Goal: Entertainment & Leisure: Consume media (video, audio)

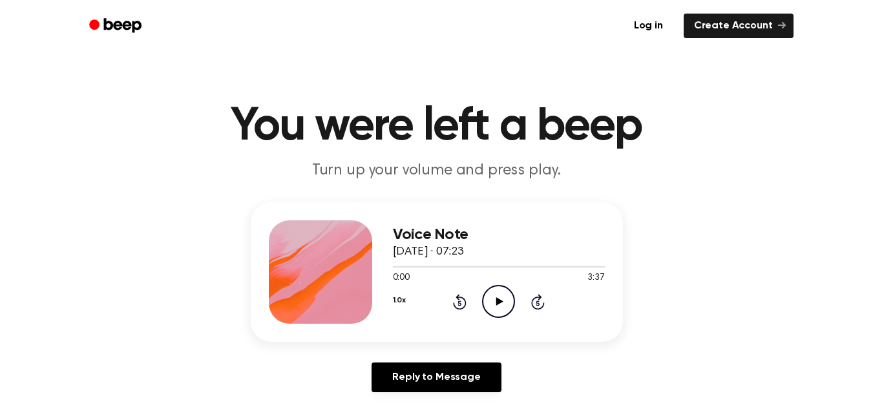
click at [495, 307] on icon "Play Audio" at bounding box center [498, 301] width 33 height 33
click at [487, 299] on icon "Play Audio" at bounding box center [498, 301] width 33 height 33
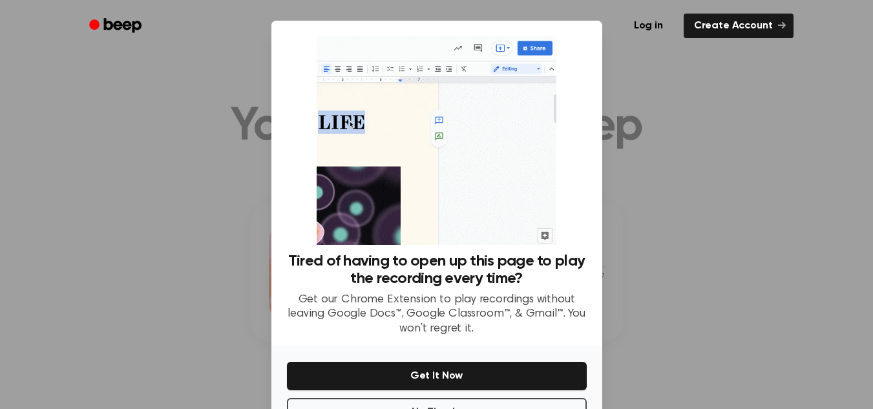
click at [213, 193] on div at bounding box center [436, 204] width 873 height 409
click at [763, 177] on div at bounding box center [436, 204] width 873 height 409
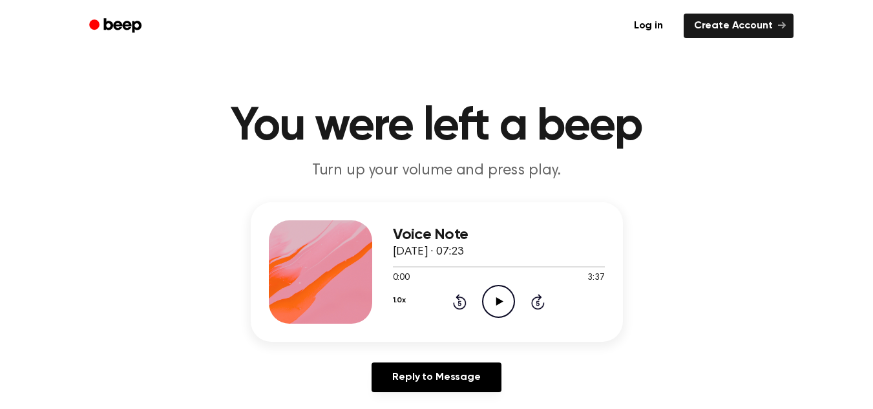
click at [500, 309] on icon "Play Audio" at bounding box center [498, 301] width 33 height 33
click at [500, 309] on icon "Pause Audio" at bounding box center [498, 301] width 33 height 33
click at [500, 309] on icon "Play Audio" at bounding box center [498, 301] width 33 height 33
click at [500, 309] on icon "Pause Audio" at bounding box center [498, 301] width 33 height 33
click at [500, 309] on icon "Play Audio" at bounding box center [498, 301] width 33 height 33
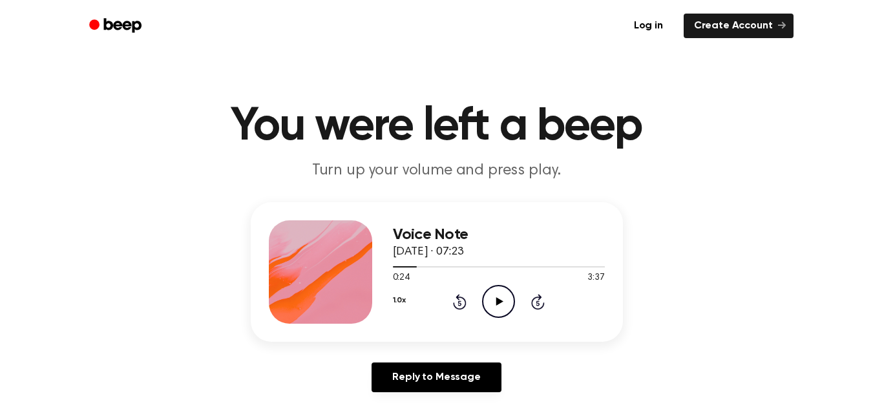
click at [462, 308] on icon at bounding box center [460, 302] width 14 height 16
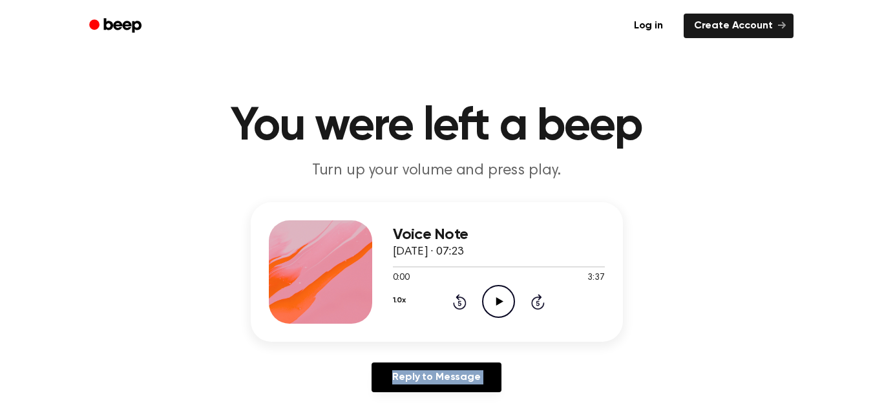
click at [462, 308] on icon at bounding box center [460, 302] width 14 height 16
click at [494, 304] on icon "Play Audio" at bounding box center [498, 301] width 33 height 33
click at [494, 304] on icon "Pause Audio" at bounding box center [498, 301] width 33 height 33
click at [454, 295] on icon "Rewind 5 seconds" at bounding box center [459, 301] width 14 height 17
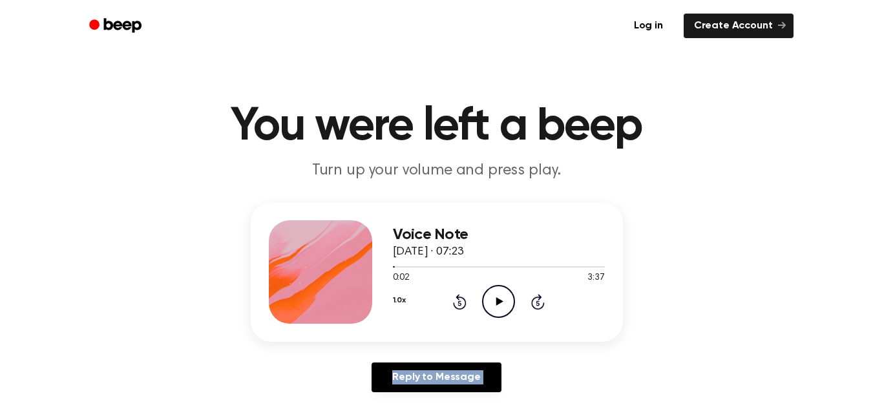
click at [454, 295] on icon "Rewind 5 seconds" at bounding box center [459, 301] width 14 height 17
click at [500, 303] on icon at bounding box center [499, 301] width 7 height 8
click at [500, 303] on icon at bounding box center [499, 301] width 6 height 8
click at [502, 296] on icon "Play Audio" at bounding box center [498, 301] width 33 height 33
click at [496, 299] on icon at bounding box center [499, 301] width 6 height 8
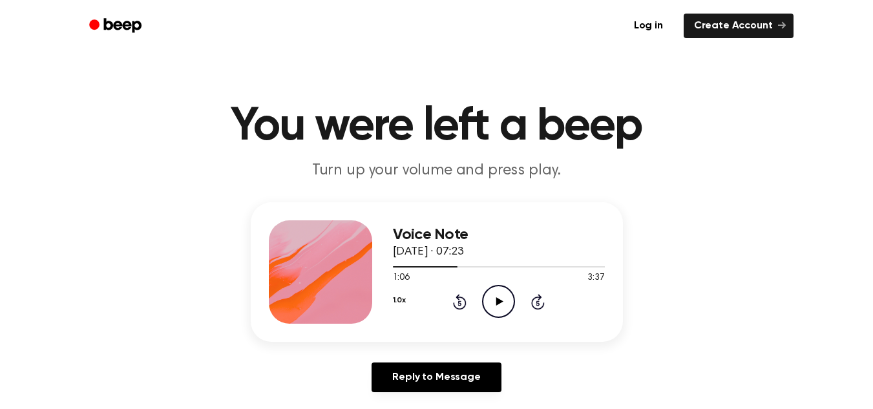
click at [509, 310] on icon "Play Audio" at bounding box center [498, 301] width 33 height 33
click at [509, 310] on icon "Pause Audio" at bounding box center [498, 301] width 33 height 33
click at [501, 303] on icon "Play Audio" at bounding box center [498, 301] width 33 height 33
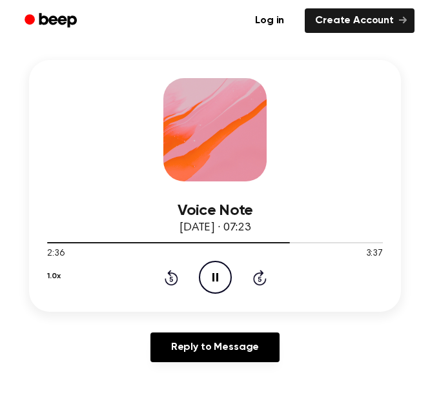
scroll to position [166, 0]
